Goal: Task Accomplishment & Management: Manage account settings

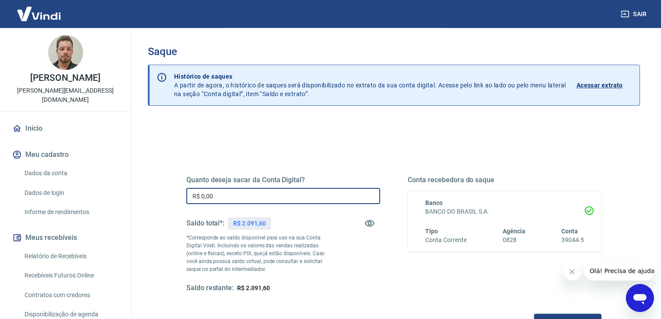
drag, startPoint x: 220, startPoint y: 195, endPoint x: 192, endPoint y: 183, distance: 31.2
click at [190, 185] on div "Quanto deseja sacar da Conta Digital? R$ 0,00 ​ Saldo total*: R$ 2.091,60 *Corr…" at bounding box center [283, 234] width 194 height 117
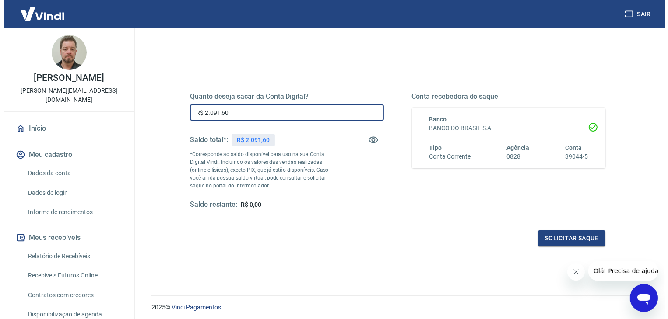
scroll to position [87, 0]
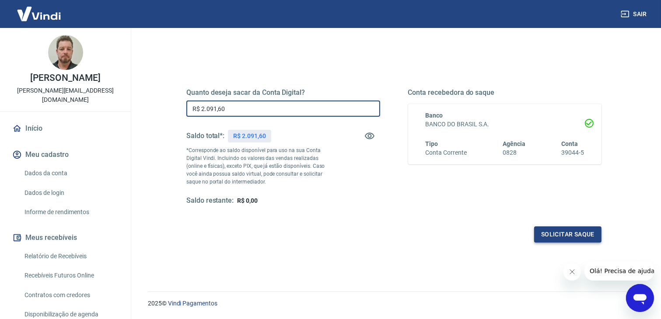
type input "R$ 2.091,60"
click at [557, 235] on button "Solicitar saque" at bounding box center [567, 235] width 67 height 16
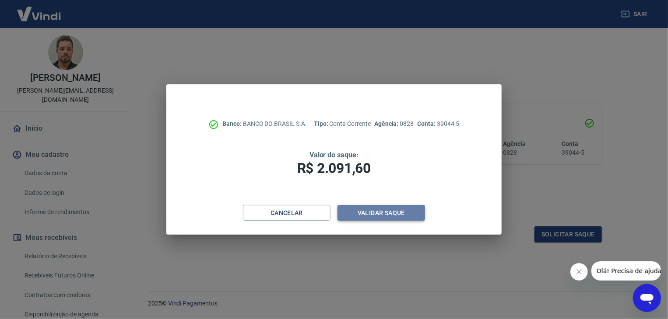
click at [378, 210] on button "Validar saque" at bounding box center [380, 213] width 87 height 16
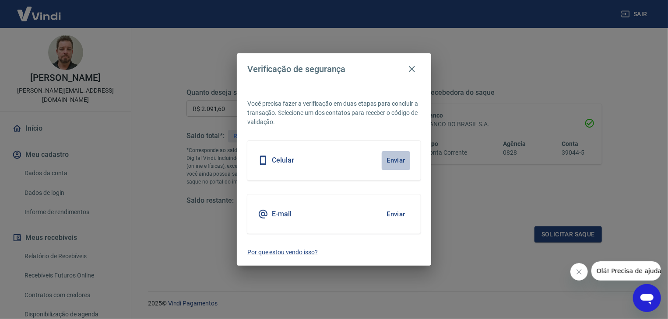
click at [398, 159] on button "Enviar" at bounding box center [395, 160] width 28 height 18
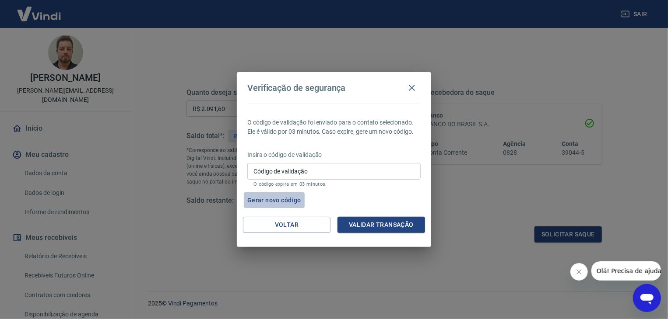
click at [280, 201] on button "Gerar novo código" at bounding box center [274, 200] width 61 height 16
click at [276, 200] on button "Gerar novo código" at bounding box center [274, 200] width 61 height 16
click at [577, 272] on icon "Fechar mensagem da empresa" at bounding box center [578, 271] width 4 height 4
click at [275, 202] on button "Gerar novo código" at bounding box center [274, 200] width 61 height 16
